Goal: Obtain resource: Download file/media

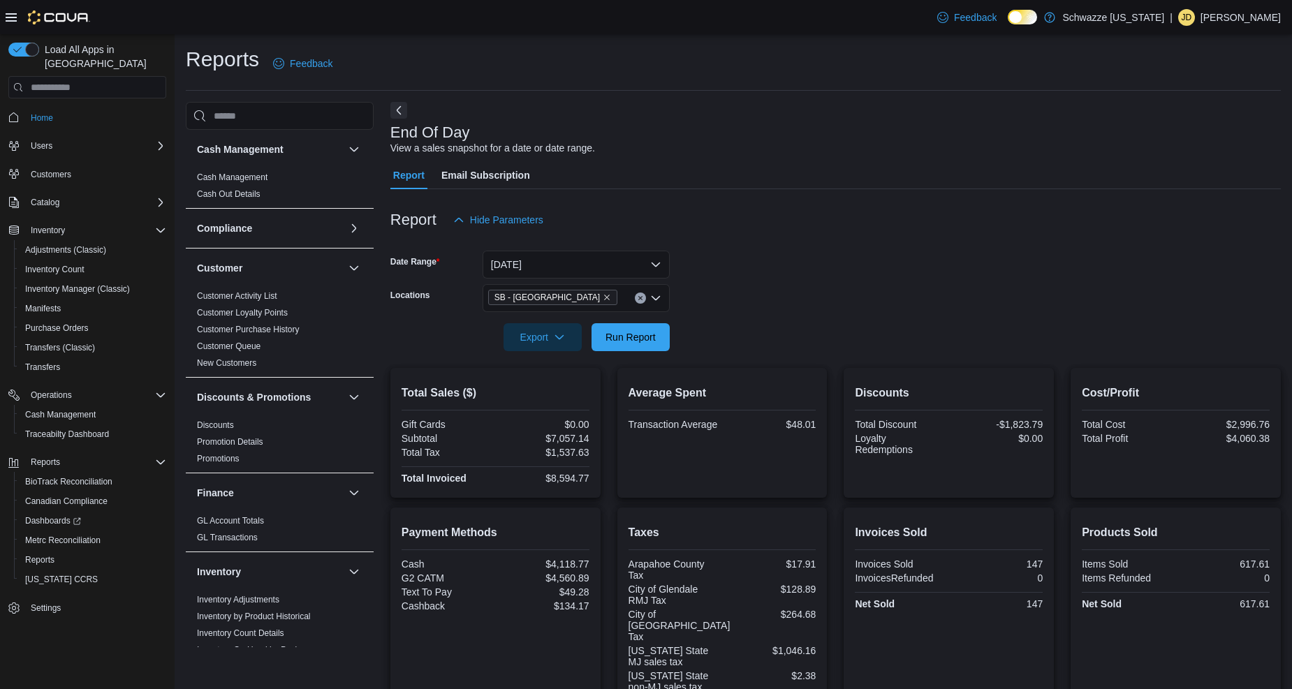
scroll to position [698, 0]
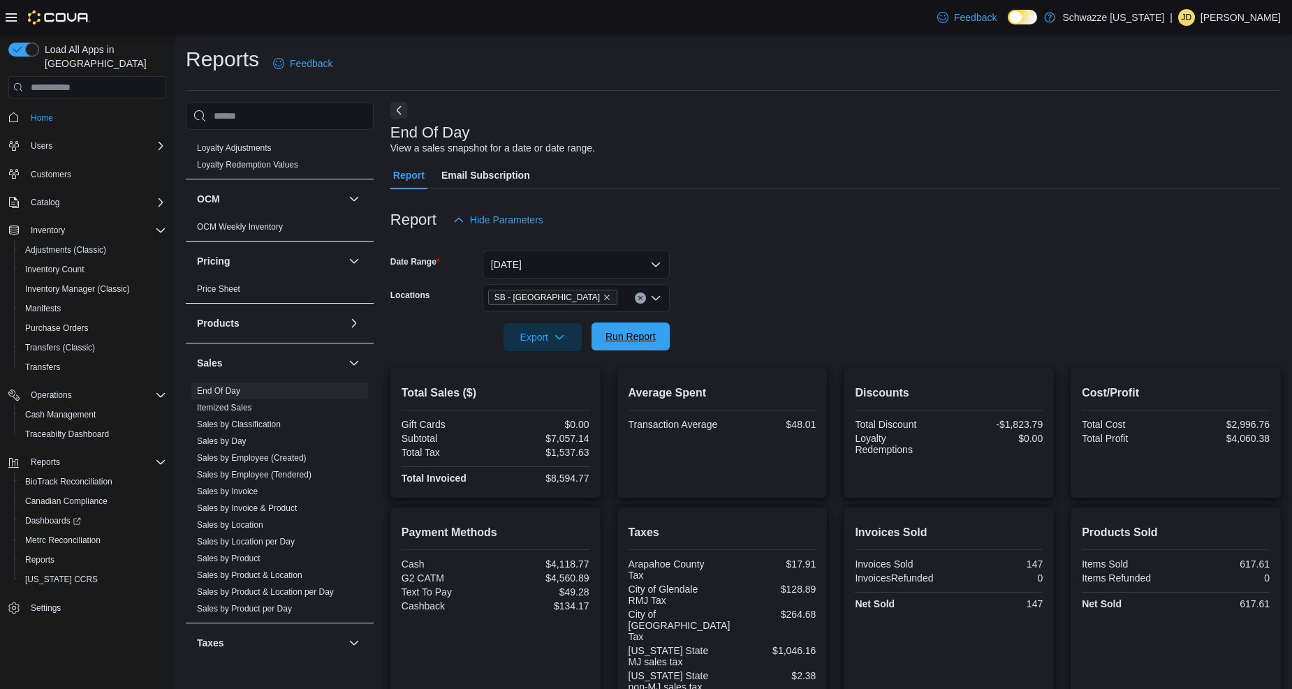
click at [636, 337] on span "Run Report" at bounding box center [630, 337] width 50 height 14
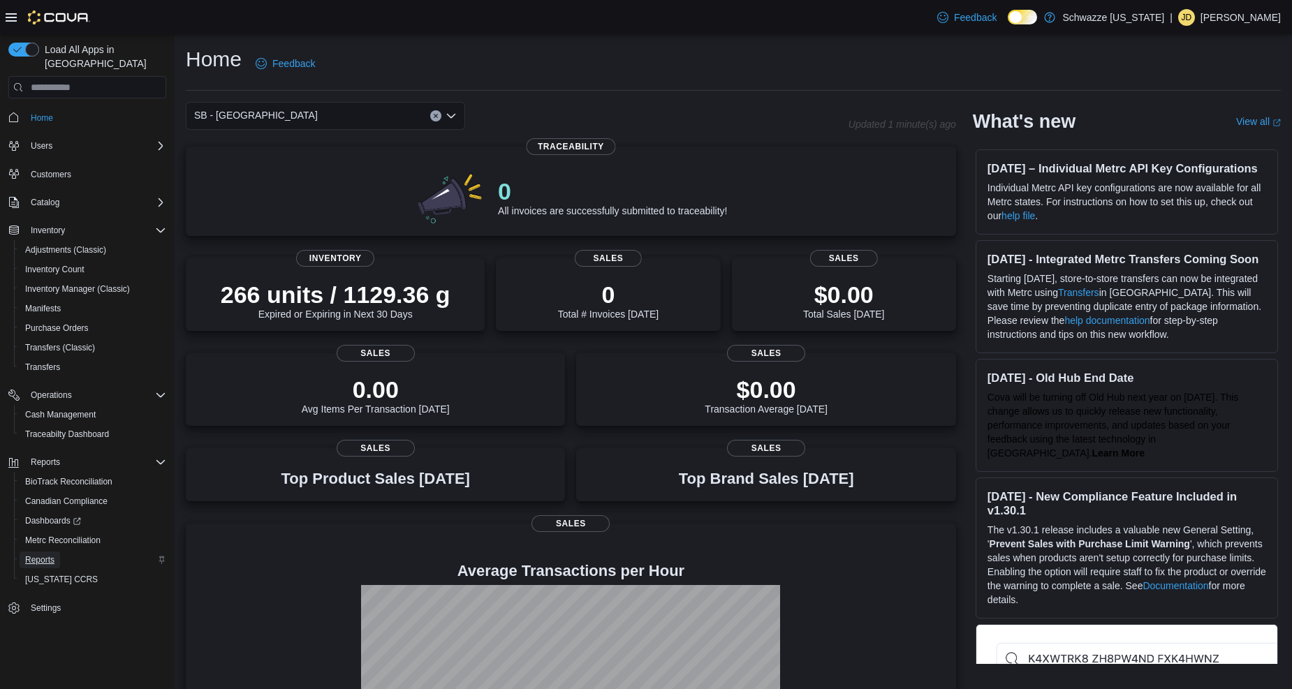
click at [43, 554] on span "Reports" at bounding box center [39, 559] width 29 height 11
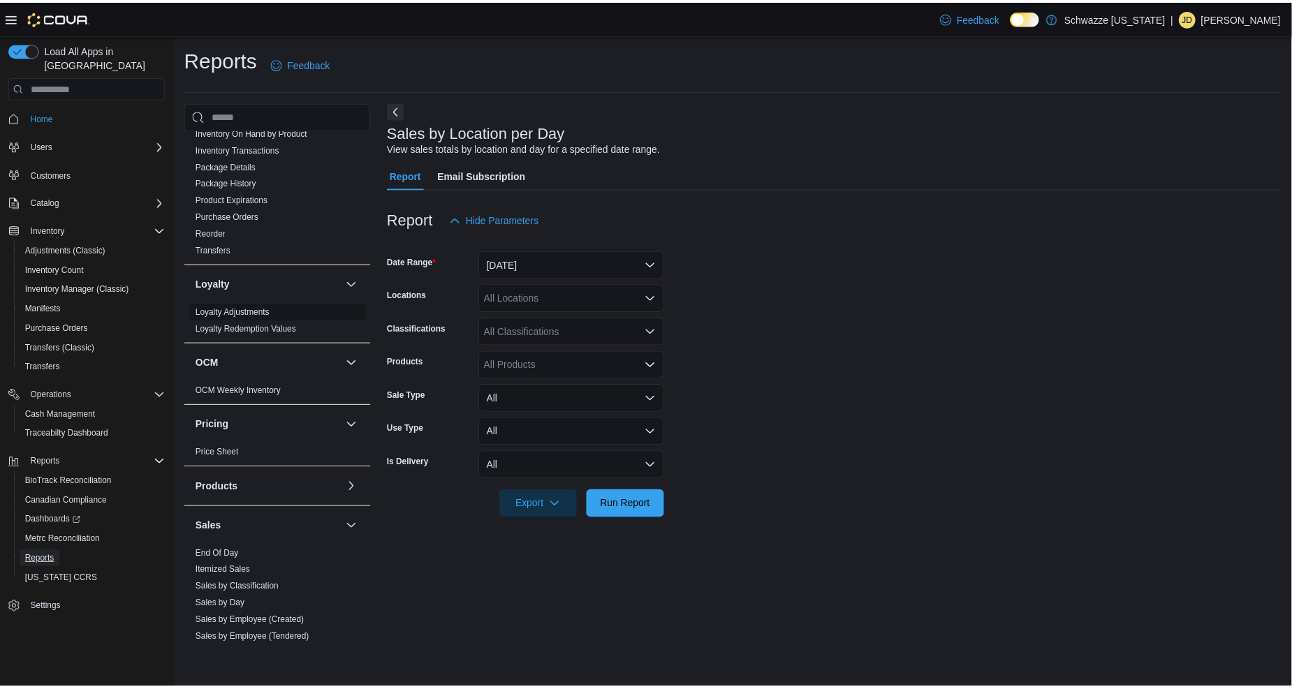
scroll to position [543, 0]
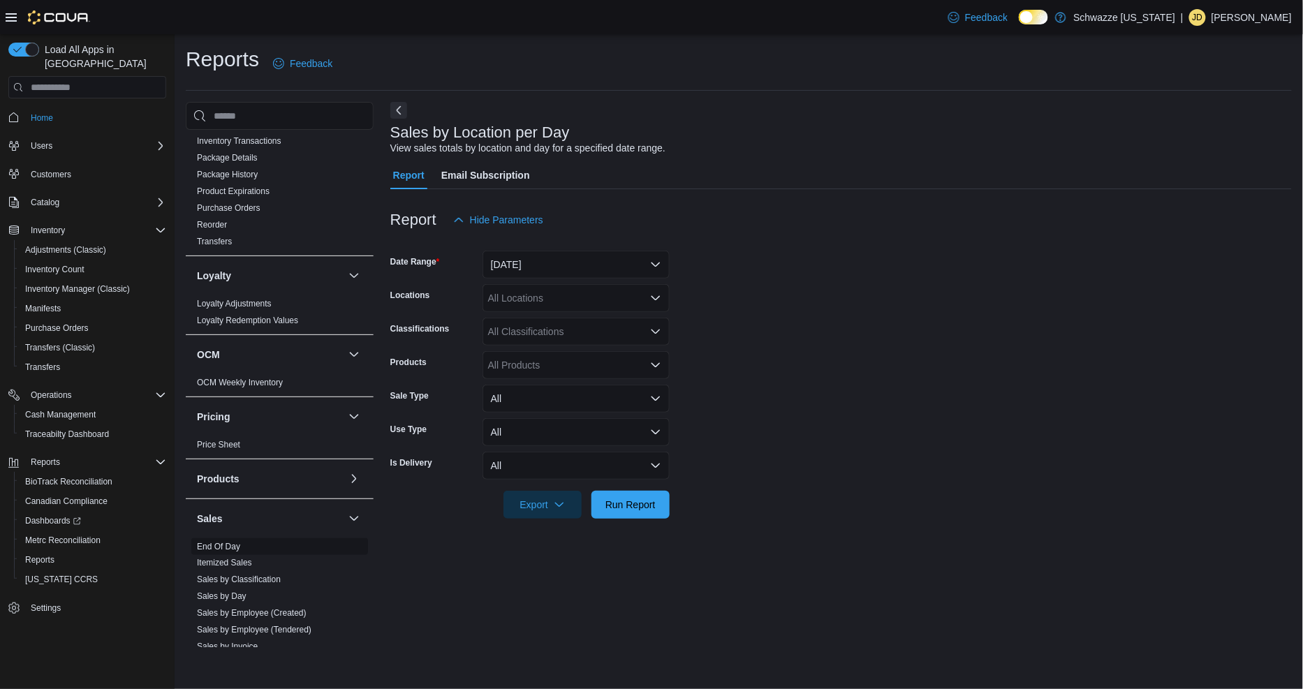
click at [226, 546] on link "End Of Day" at bounding box center [218, 547] width 43 height 10
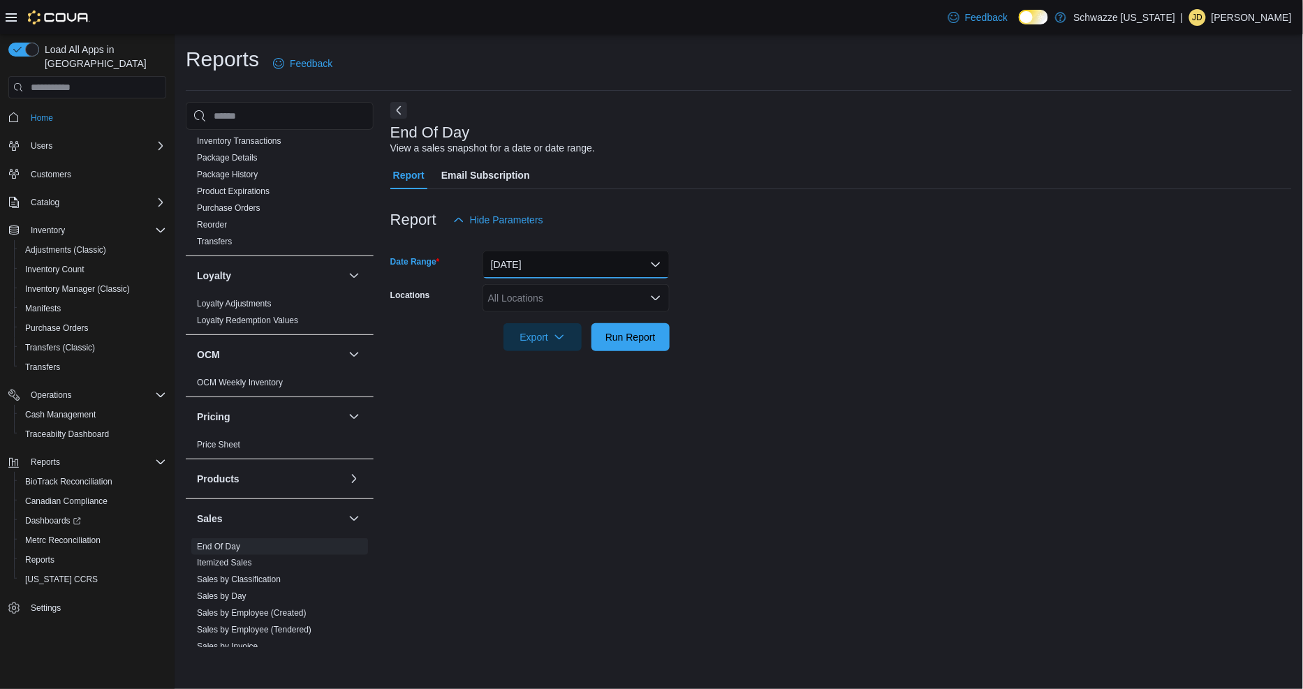
click at [534, 264] on button "[DATE]" at bounding box center [576, 265] width 187 height 28
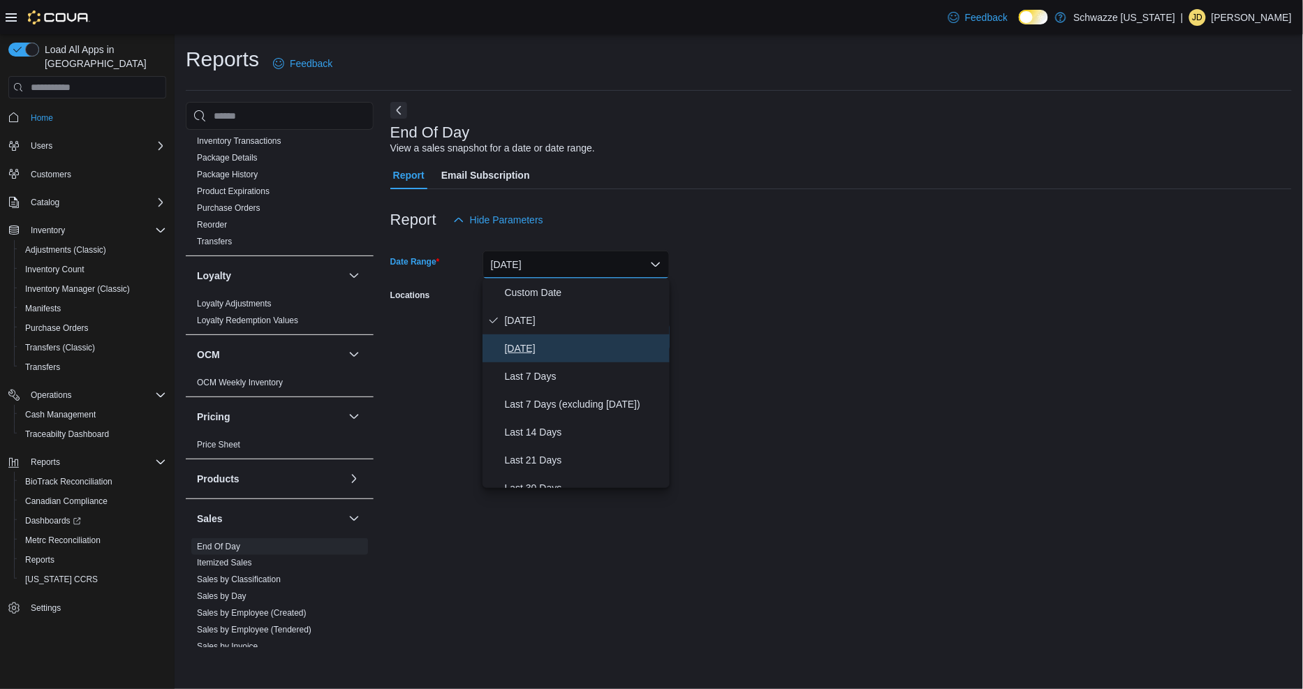
click at [533, 358] on button "[DATE]" at bounding box center [576, 349] width 187 height 28
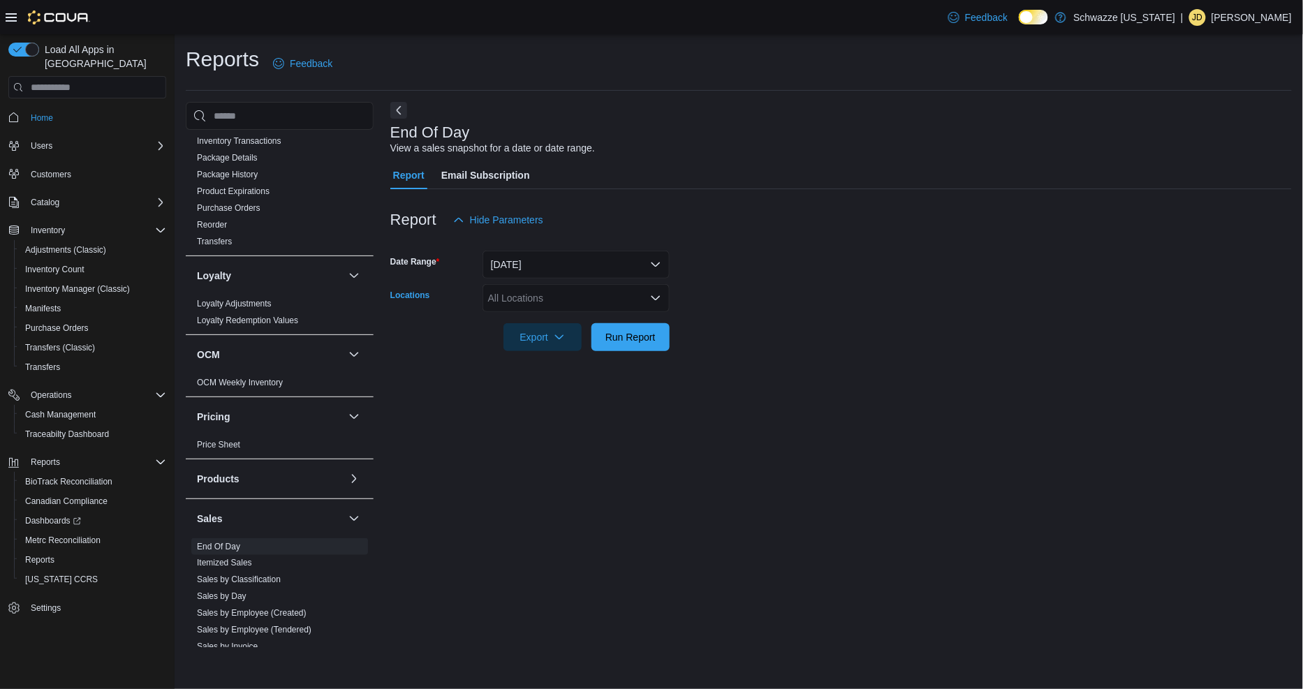
click at [538, 307] on div "All Locations" at bounding box center [576, 298] width 187 height 28
type input "***"
click at [550, 350] on button "SB - [GEOGRAPHIC_DATA]" at bounding box center [576, 342] width 187 height 20
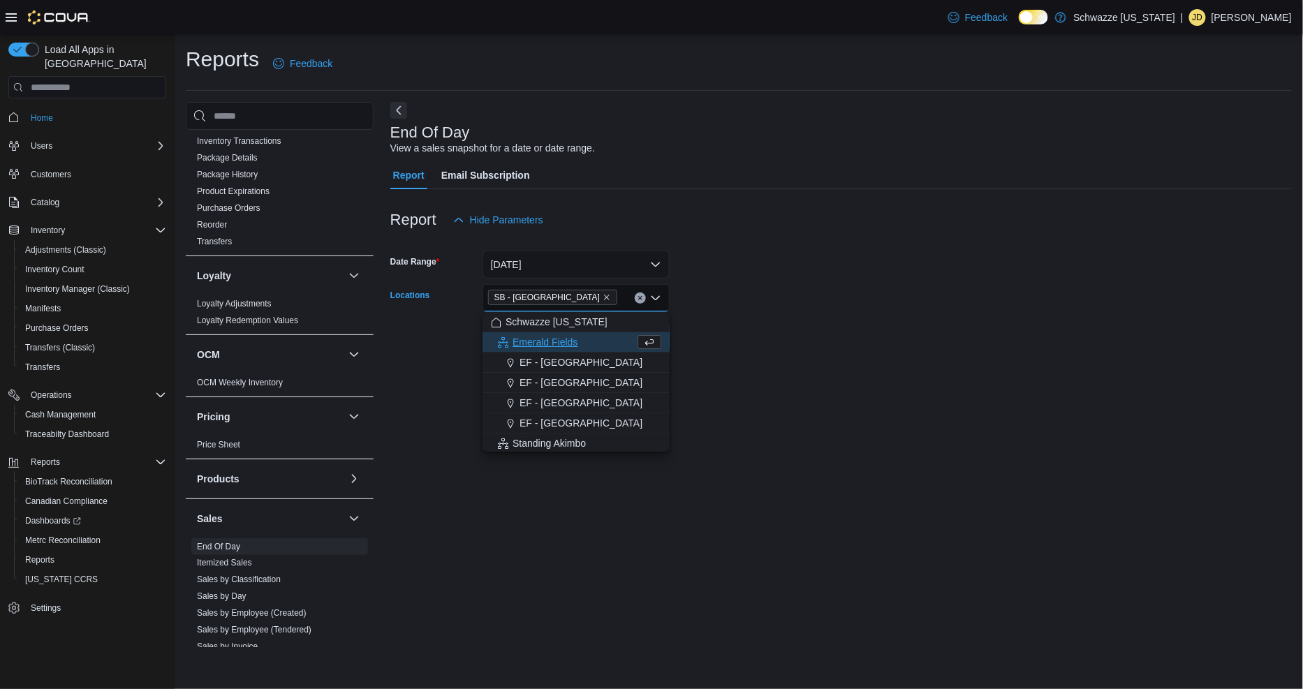
click at [751, 319] on div at bounding box center [841, 317] width 902 height 11
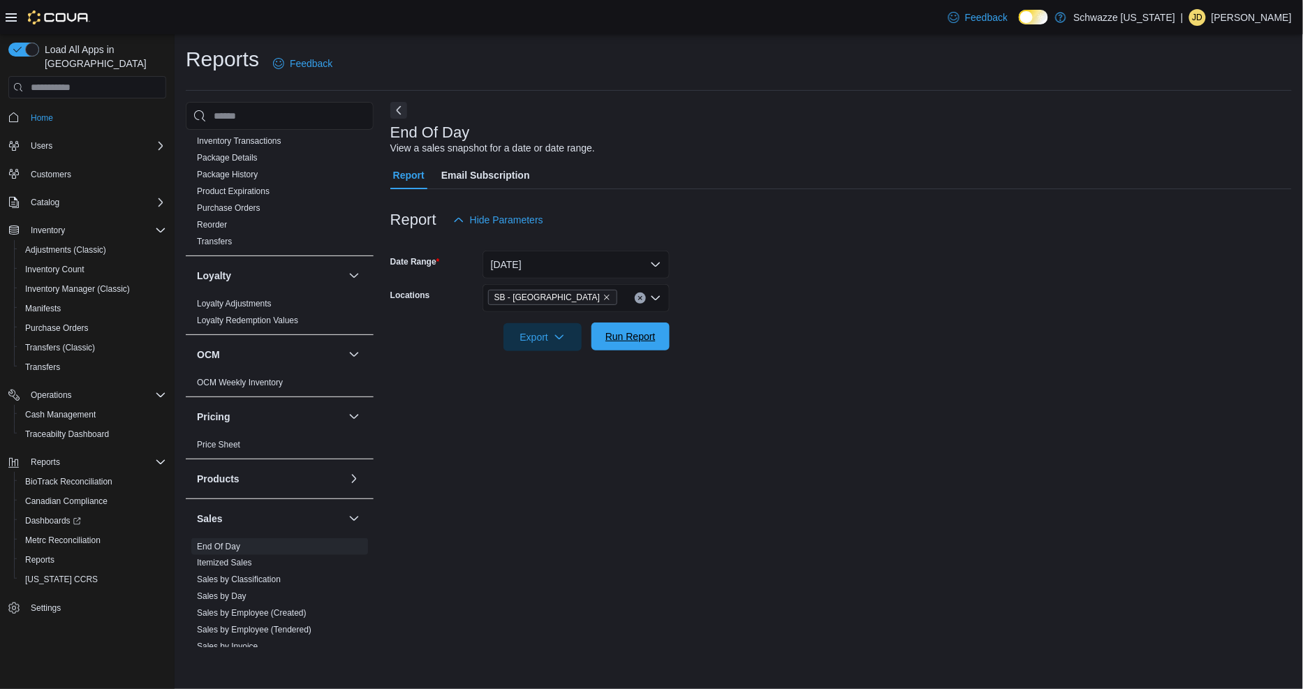
click at [640, 328] on span "Run Report" at bounding box center [630, 337] width 61 height 28
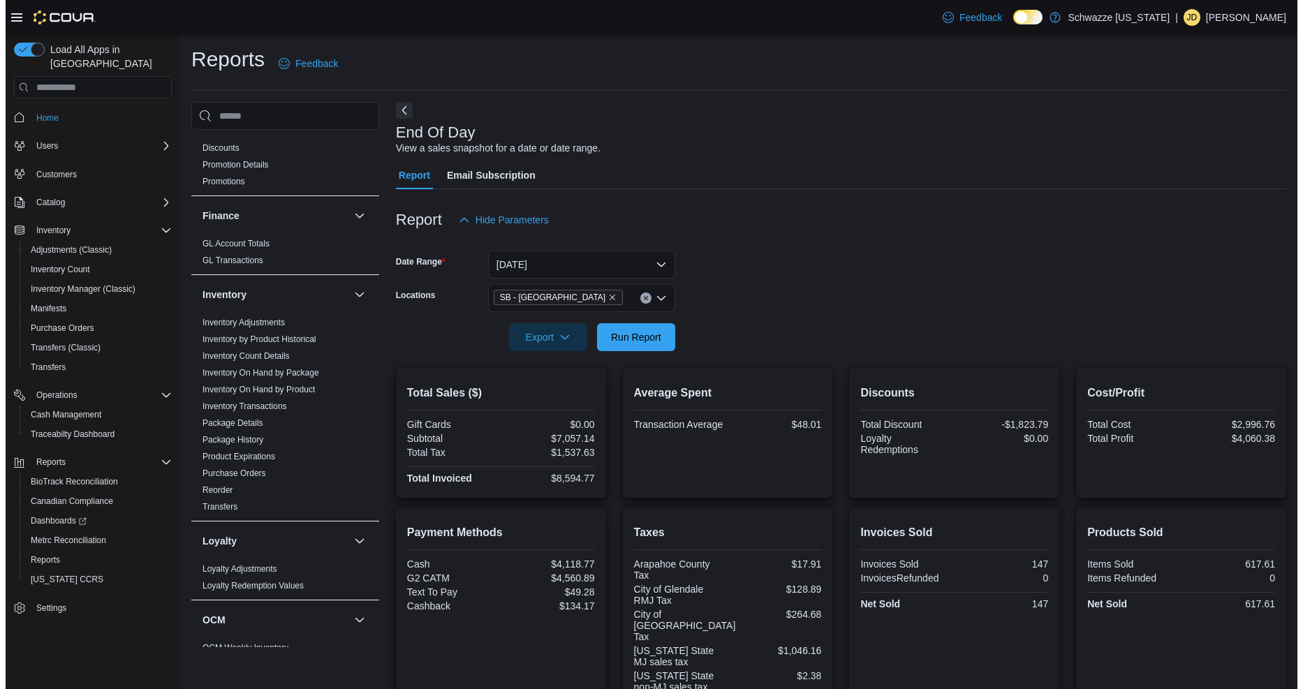
scroll to position [233, 0]
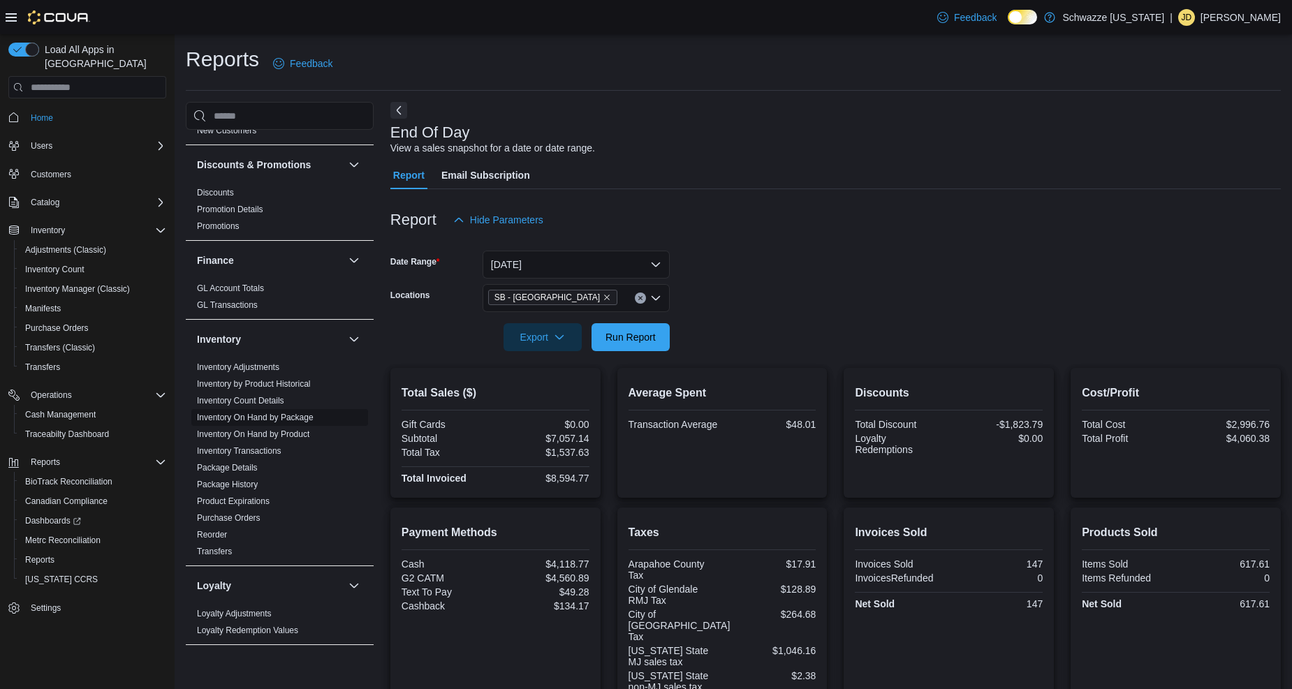
click at [279, 420] on link "Inventory On Hand by Package" at bounding box center [255, 418] width 117 height 10
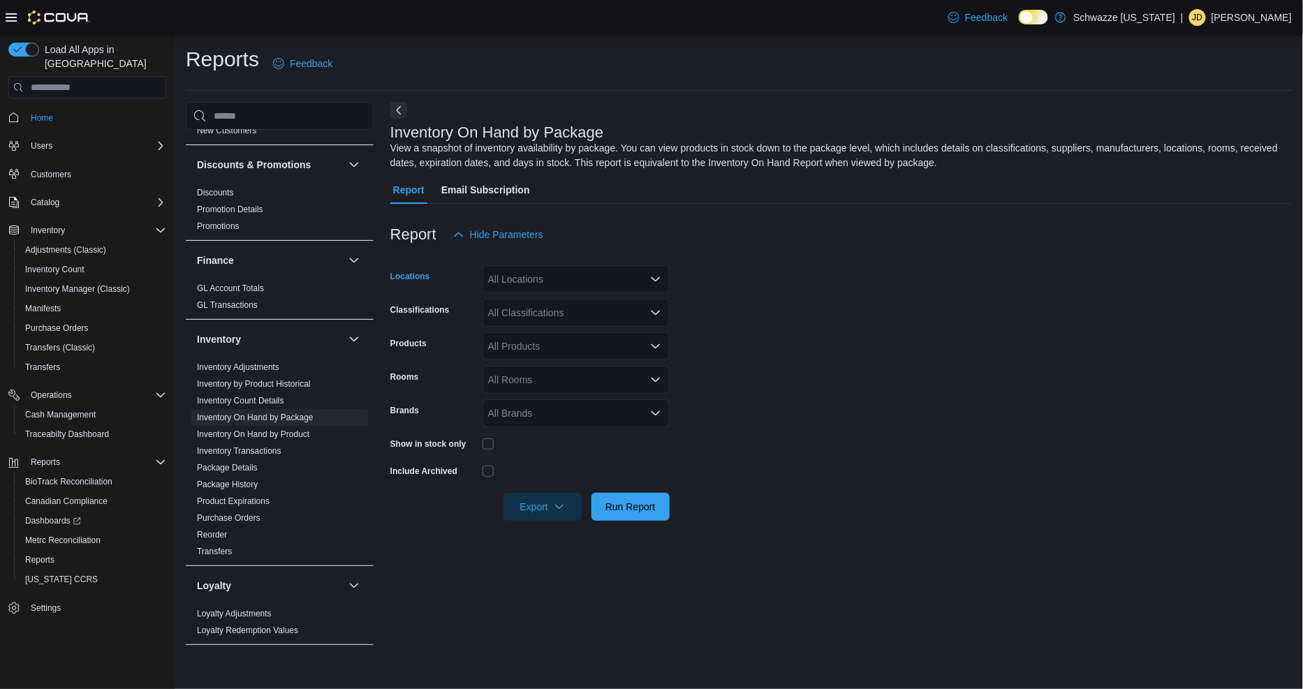
click at [536, 270] on div "All Locations" at bounding box center [576, 279] width 187 height 28
type input "***"
click at [548, 309] on span "EF - [GEOGRAPHIC_DATA]" at bounding box center [581, 303] width 123 height 14
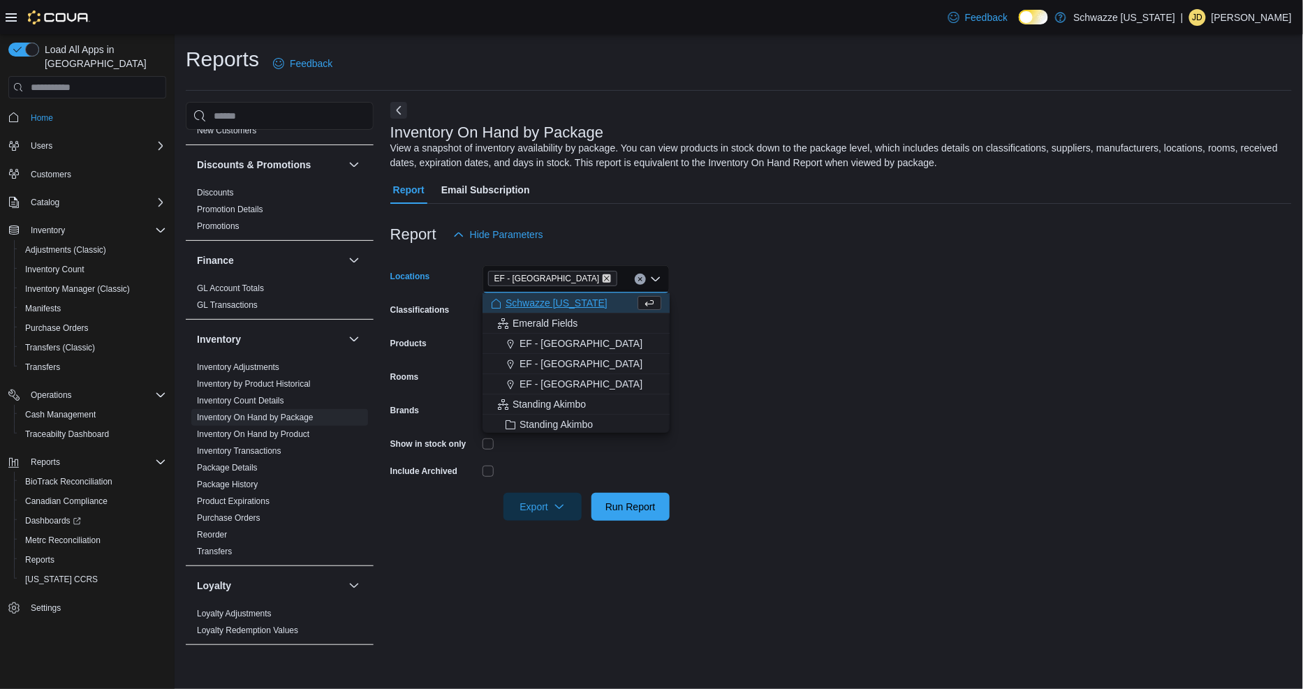
click at [603, 280] on icon "Remove EF - Glendale from selection in this group" at bounding box center [607, 278] width 8 height 8
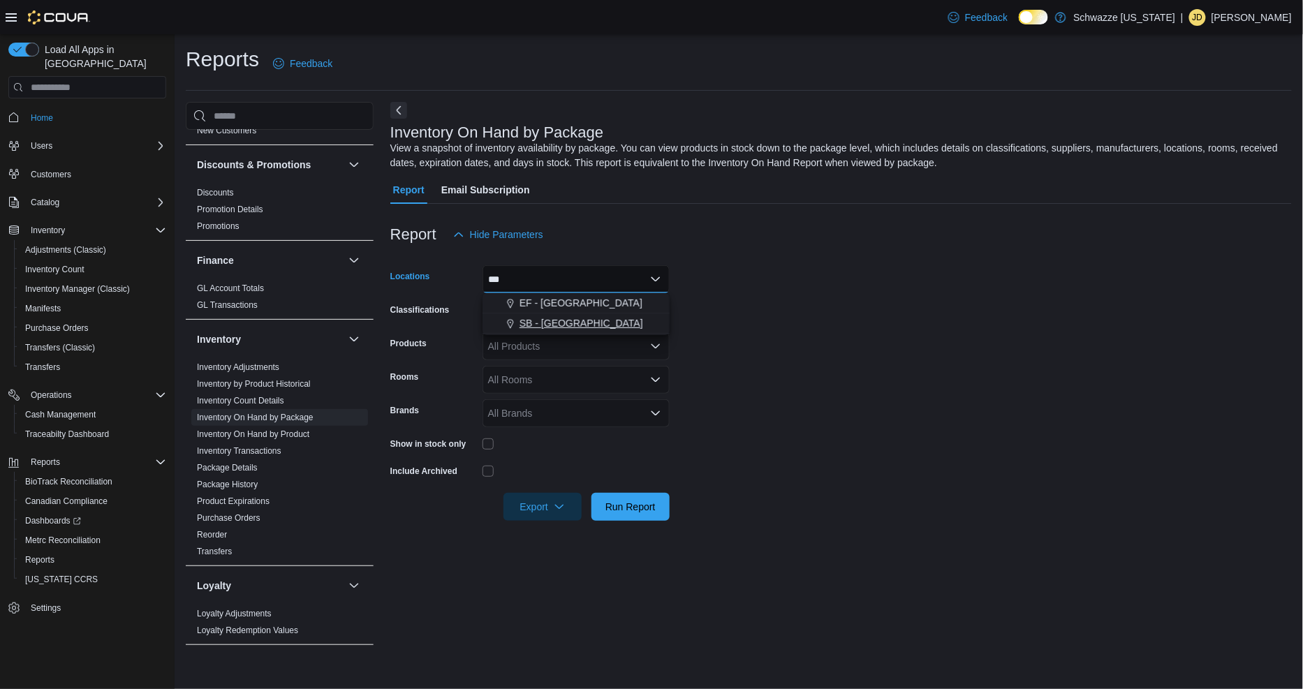
type input "***"
click at [545, 325] on span "SB - [GEOGRAPHIC_DATA]" at bounding box center [582, 323] width 124 height 14
click at [811, 267] on form "Locations SB - [GEOGRAPHIC_DATA] Classifications All Classifications Products A…" at bounding box center [841, 385] width 902 height 272
click at [554, 311] on div "All Classifications" at bounding box center [576, 313] width 187 height 28
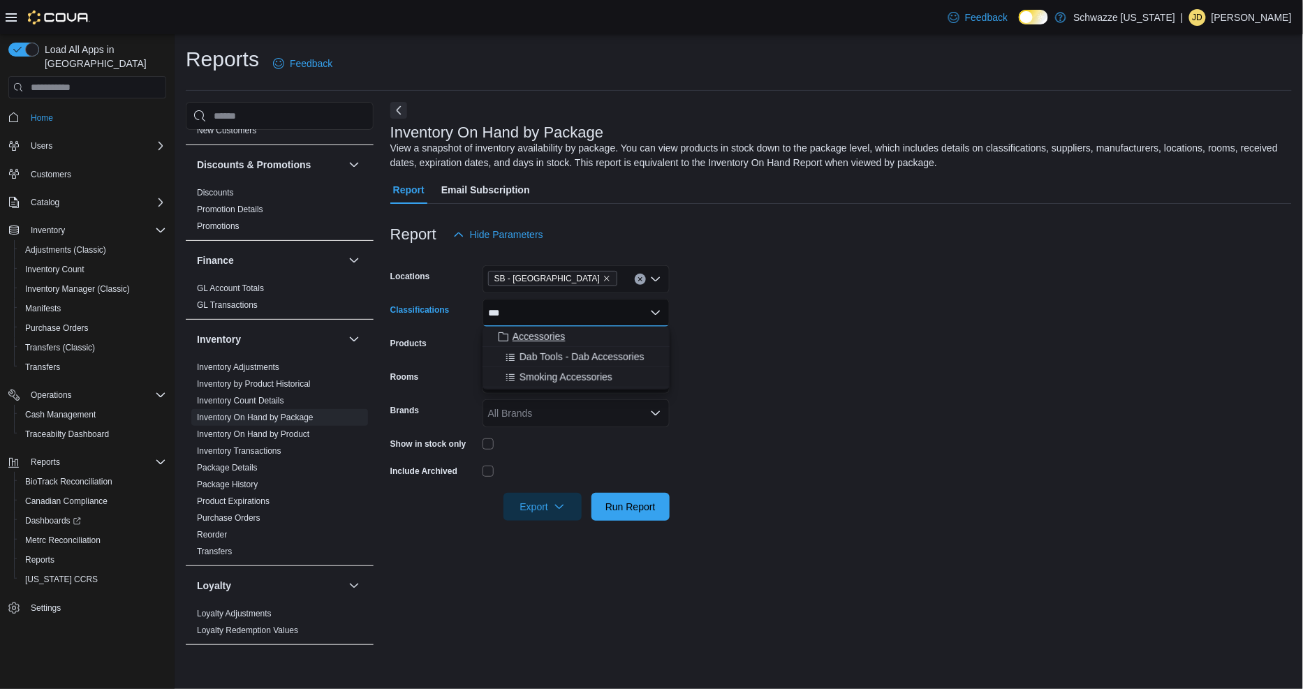
type input "***"
click at [538, 343] on span "Accessories" at bounding box center [539, 337] width 52 height 14
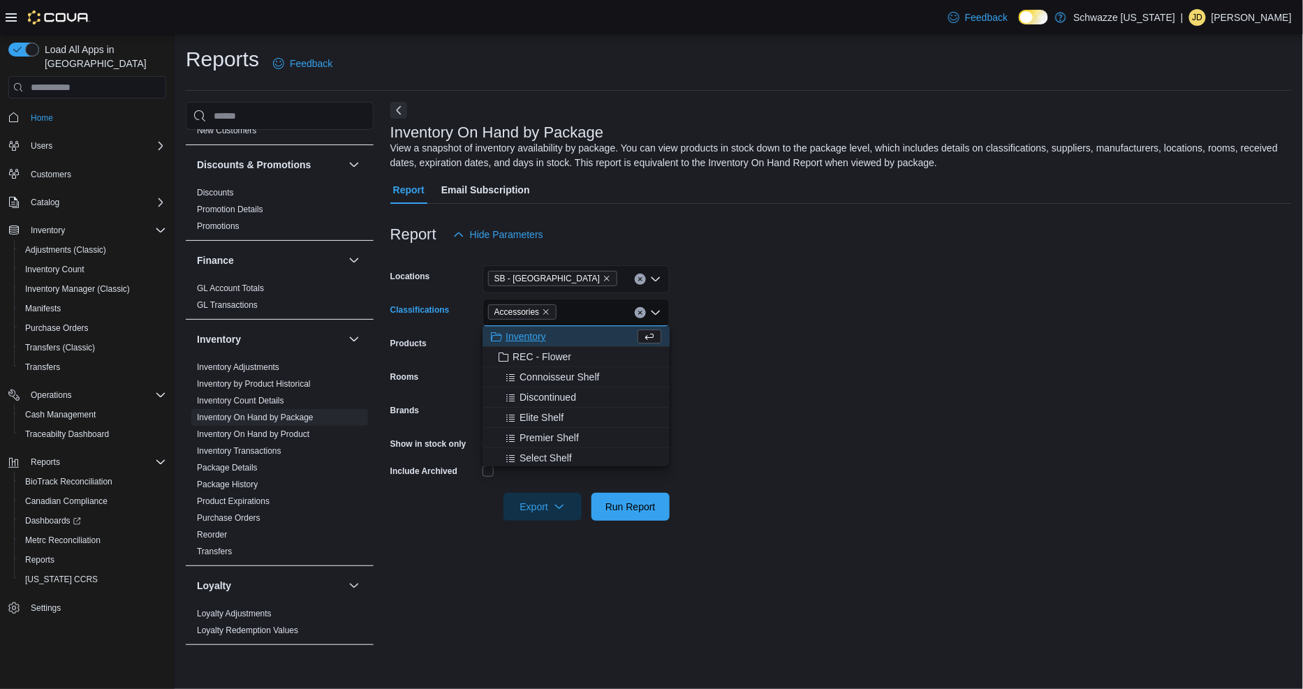
click at [790, 337] on form "Locations [GEOGRAPHIC_DATA] - [GEOGRAPHIC_DATA] Classifications Accessories Com…" at bounding box center [841, 385] width 902 height 272
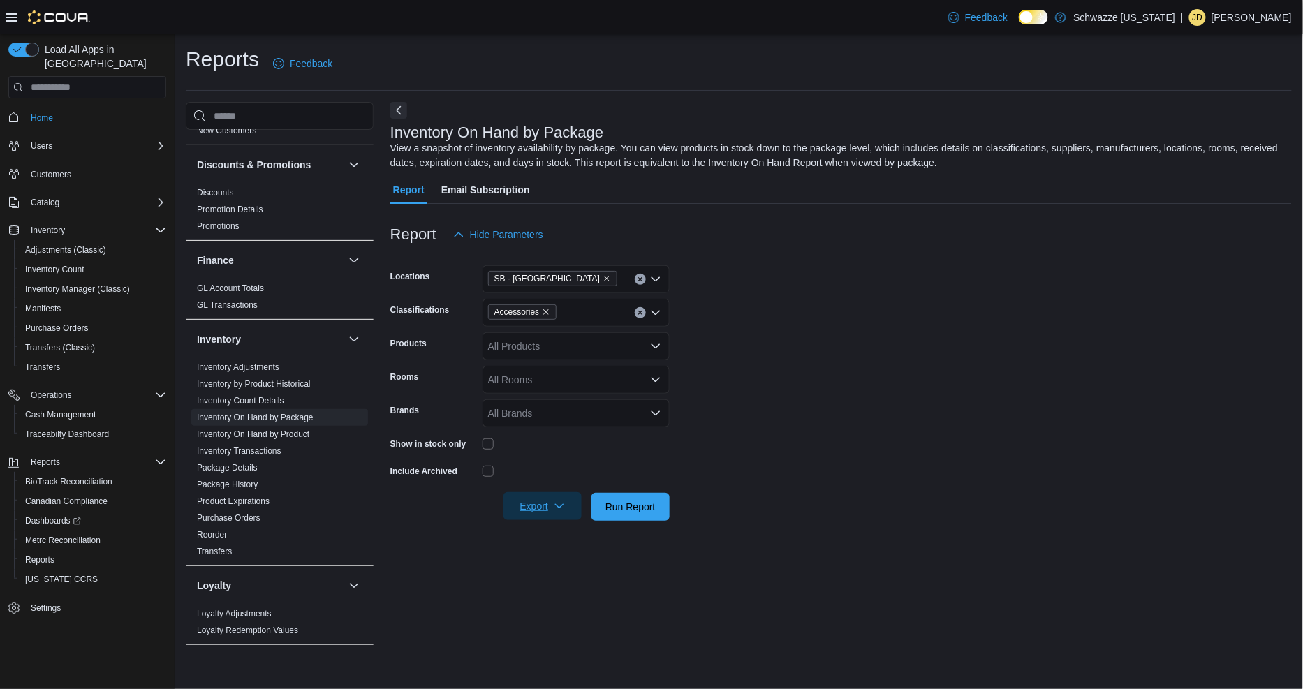
click at [541, 512] on span "Export" at bounding box center [542, 506] width 61 height 28
click at [539, 534] on span "Export to Excel" at bounding box center [544, 534] width 63 height 11
click at [284, 434] on link "Inventory On Hand by Product" at bounding box center [253, 434] width 112 height 10
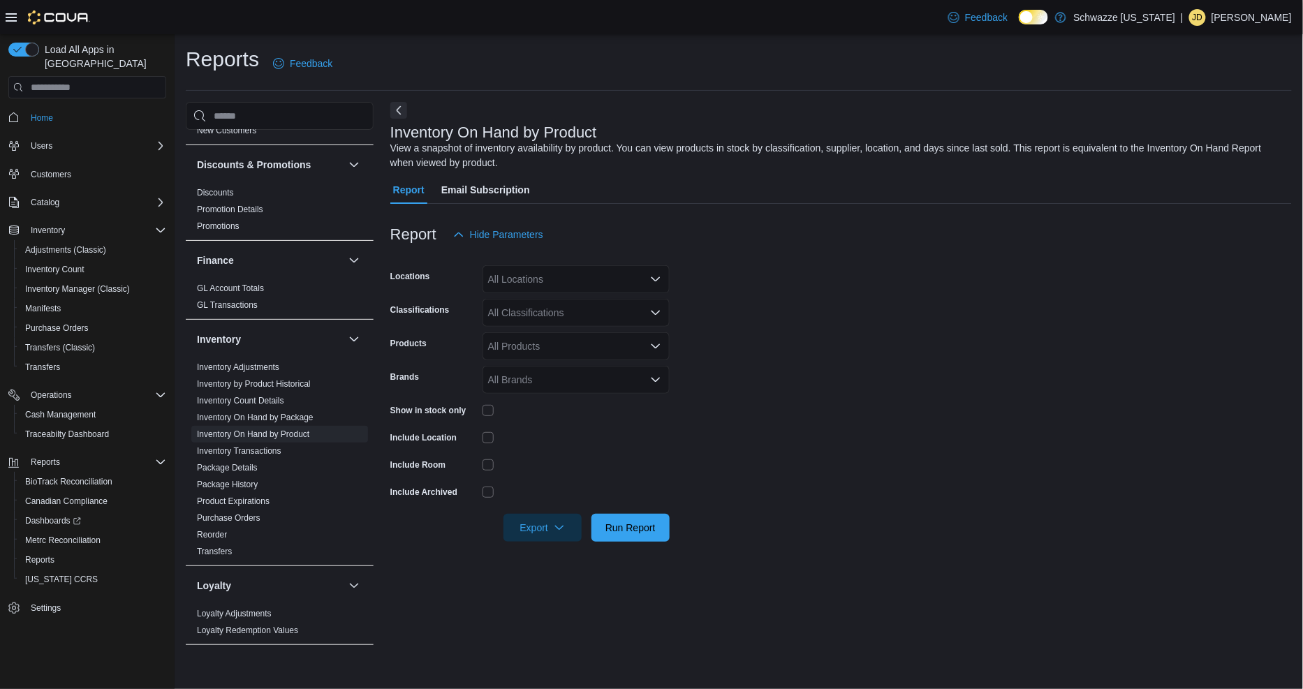
click at [568, 275] on div "All Locations" at bounding box center [576, 279] width 187 height 28
type input "***"
click at [550, 325] on span "SB - [GEOGRAPHIC_DATA]" at bounding box center [582, 323] width 124 height 14
click at [879, 328] on form "Locations SB - [GEOGRAPHIC_DATA] Classifications All Classifications Products A…" at bounding box center [841, 395] width 902 height 293
click at [527, 316] on div "All Classifications" at bounding box center [576, 313] width 187 height 28
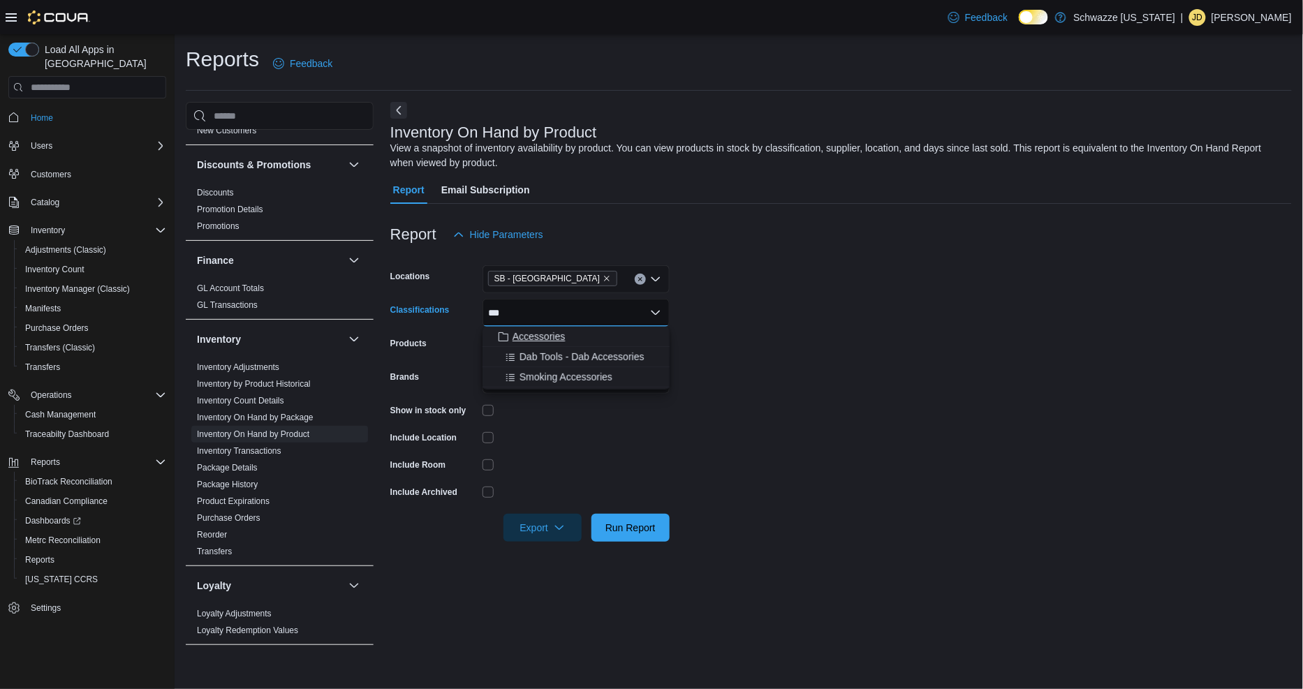
type input "***"
click at [535, 337] on span "Accessories" at bounding box center [539, 337] width 52 height 14
click at [857, 348] on form "Locations SB - [GEOGRAPHIC_DATA] Classifications Accessories Products All Produ…" at bounding box center [841, 395] width 902 height 293
click at [538, 529] on span "Export" at bounding box center [542, 527] width 61 height 28
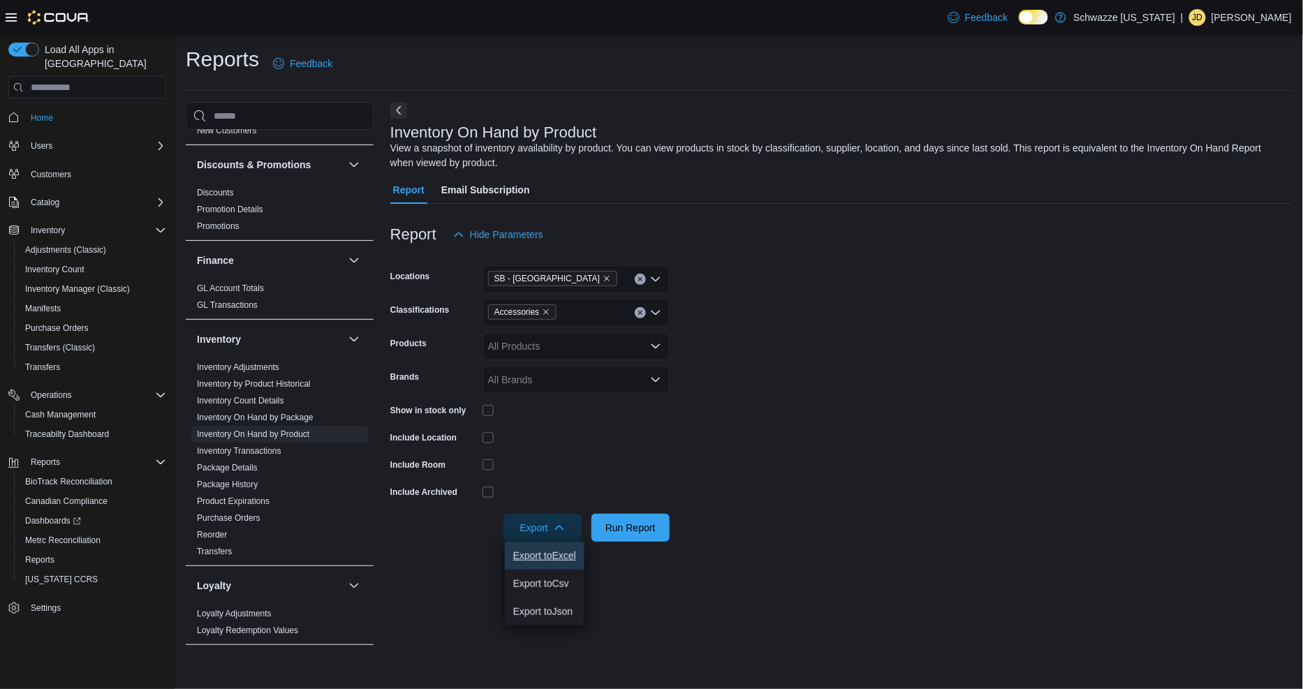
click at [536, 555] on span "Export to Excel" at bounding box center [544, 555] width 63 height 11
